Goal: Task Accomplishment & Management: Manage account settings

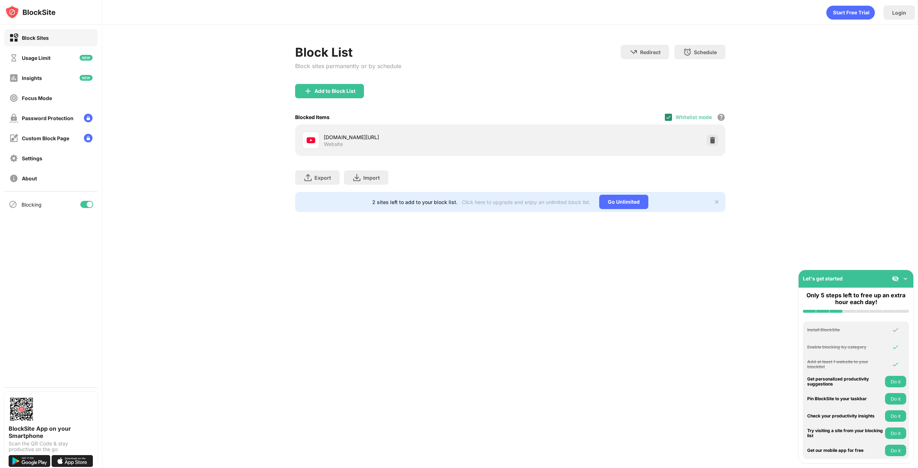
click at [667, 120] on div "Whitelist mode Block all websites except for those in your whitelist. Whitelist…" at bounding box center [695, 117] width 61 height 15
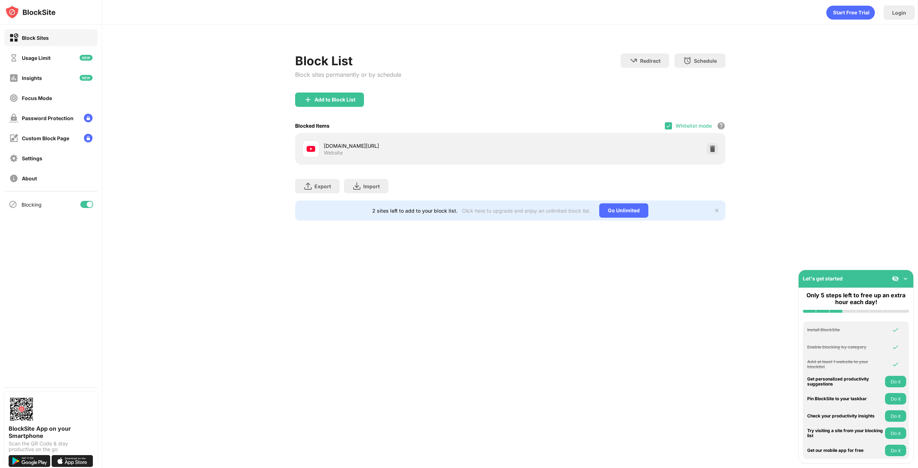
click at [669, 131] on div "Whitelist mode Block all websites except for those in your whitelist. Whitelist…" at bounding box center [695, 125] width 61 height 15
click at [669, 127] on img at bounding box center [669, 126] width 6 height 6
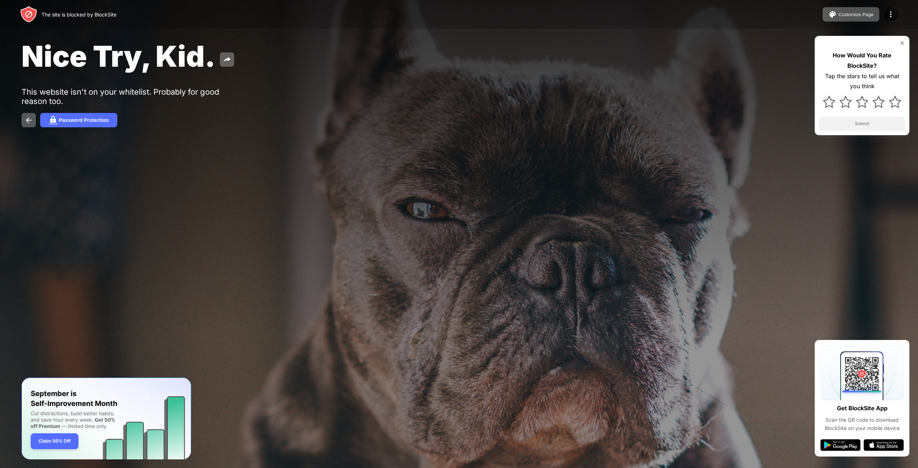
click at [27, 111] on div "Nice Try, Kid. This website isn't on your whitelist. Probably for good reason t…" at bounding box center [459, 83] width 918 height 166
click at [32, 121] on img at bounding box center [28, 120] width 9 height 9
click at [27, 117] on img at bounding box center [28, 120] width 9 height 9
click at [31, 116] on img at bounding box center [28, 120] width 9 height 9
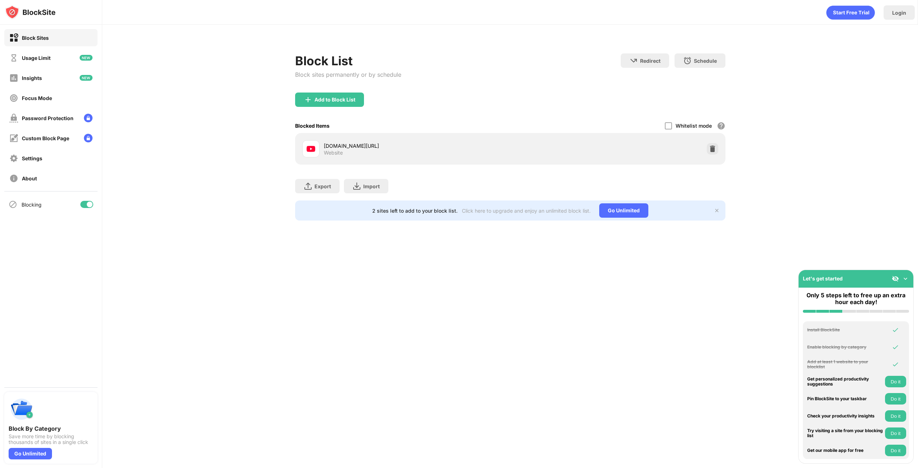
click at [664, 129] on div "Blocked Items Whitelist mode Block all websites except for those in your whitel…" at bounding box center [510, 125] width 431 height 15
click at [668, 126] on div at bounding box center [668, 125] width 7 height 7
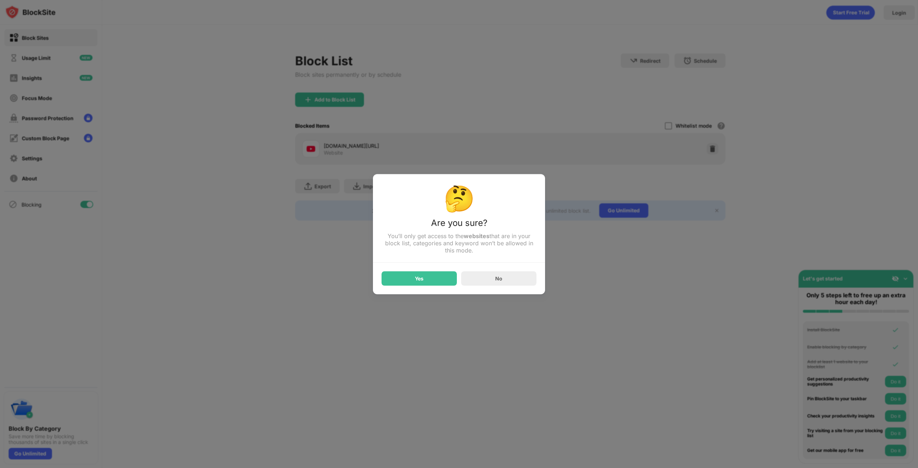
click at [395, 287] on div "🤔 Are you sure? You’ll only get access to the websites that are in your block l…" at bounding box center [459, 234] width 172 height 120
click at [399, 283] on div "Yes" at bounding box center [419, 278] width 75 height 14
